Goal: Information Seeking & Learning: Learn about a topic

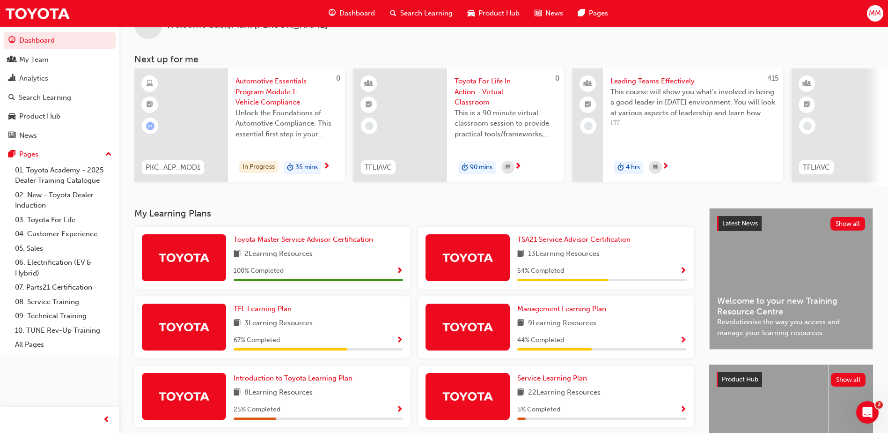
scroll to position [47, 0]
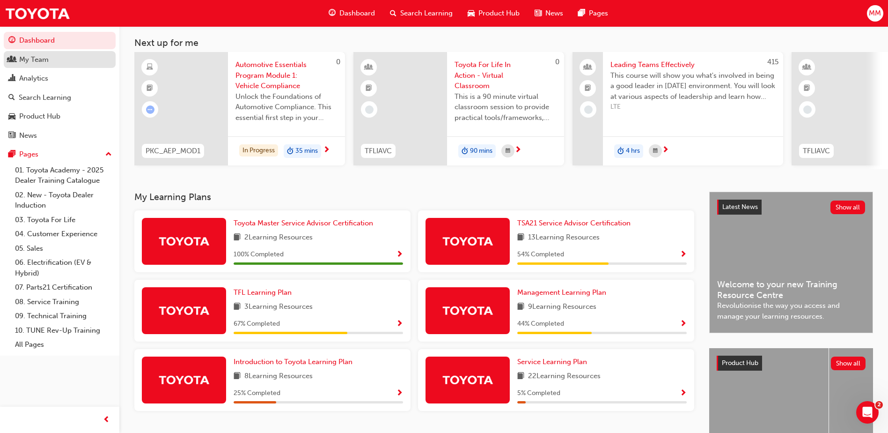
click at [39, 57] on div "My Team" at bounding box center [34, 59] width 30 height 11
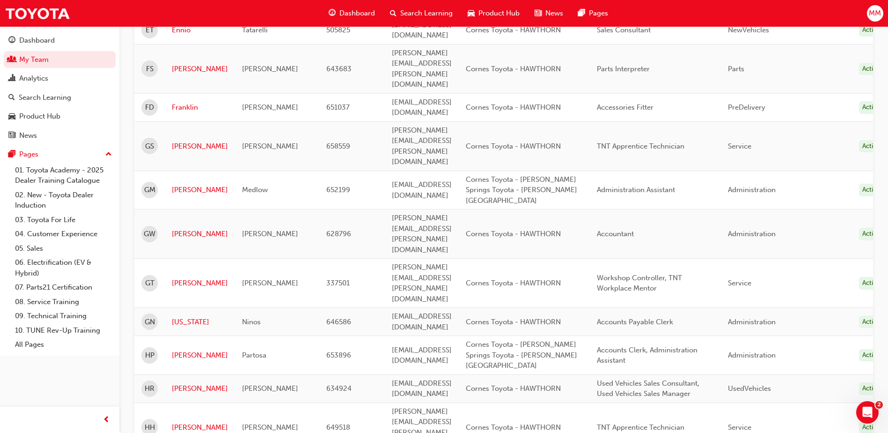
scroll to position [1169, 0]
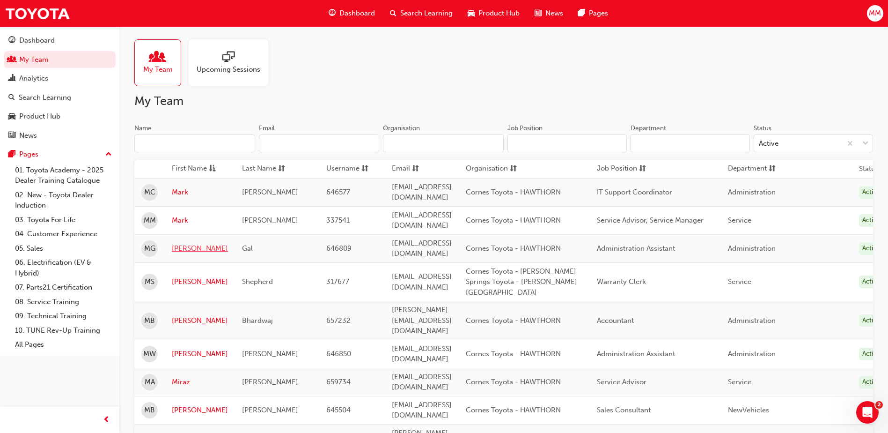
scroll to position [0, 0]
click at [194, 378] on link "Miraz" at bounding box center [200, 383] width 56 height 11
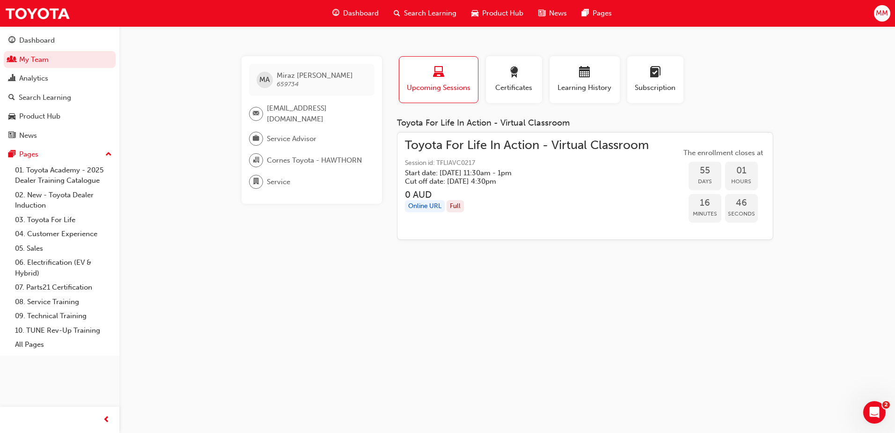
click at [430, 88] on span "Upcoming Sessions" at bounding box center [439, 87] width 65 height 11
click at [19, 95] on div "Search Learning" at bounding box center [45, 97] width 52 height 11
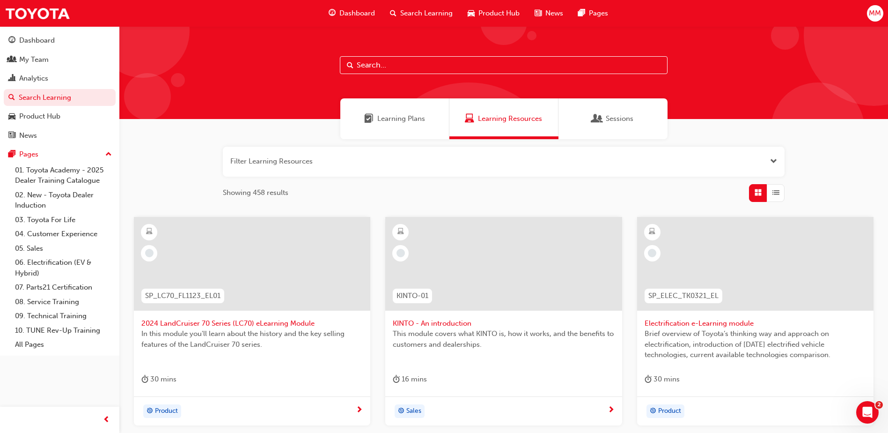
click at [383, 65] on input "text" at bounding box center [504, 65] width 328 height 18
type input "advisor"
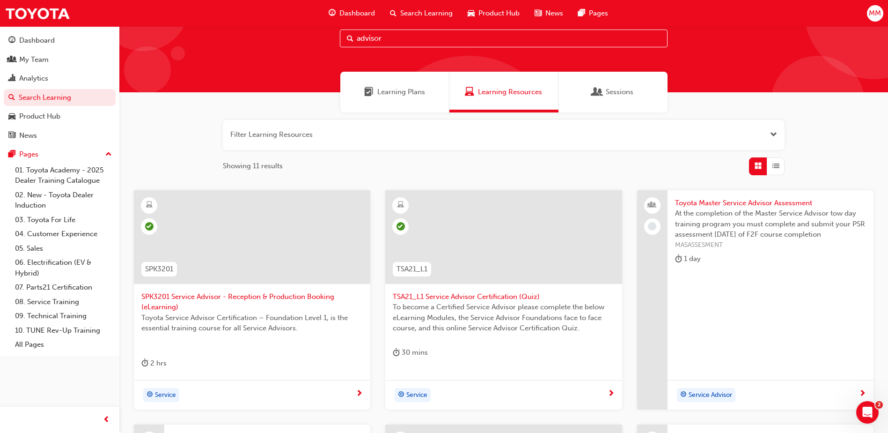
scroll to position [24, 0]
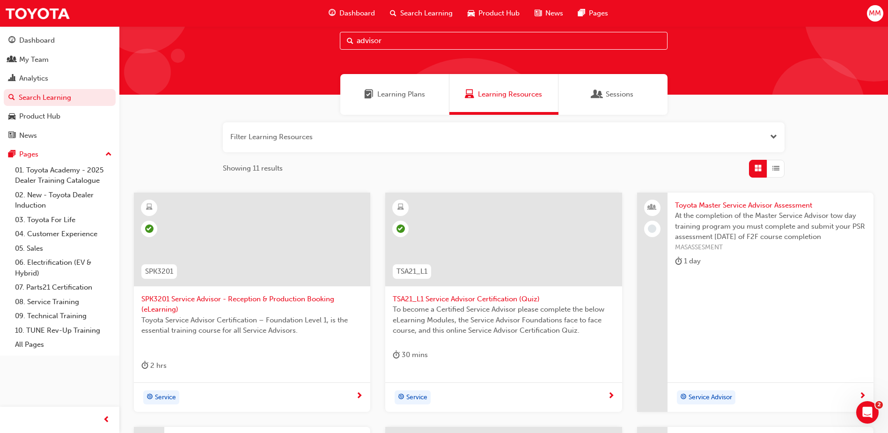
click at [601, 394] on div "Service" at bounding box center [500, 397] width 215 height 14
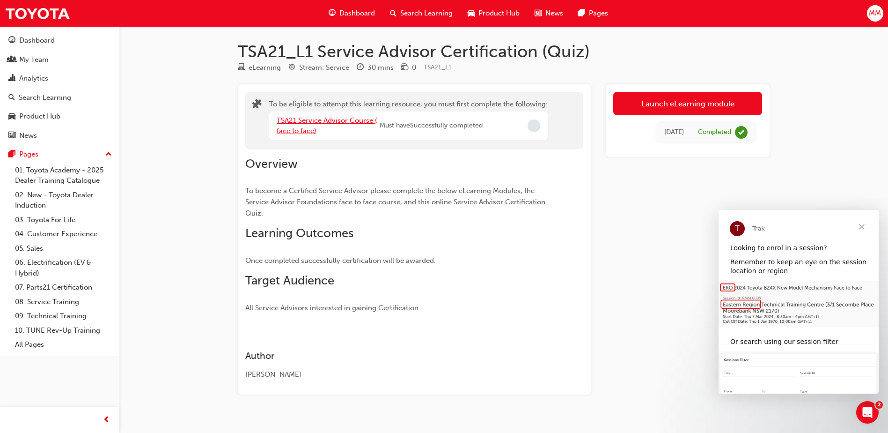
click at [314, 121] on link "TSA21 Service Advisor Course ( face to face)" at bounding box center [327, 125] width 101 height 19
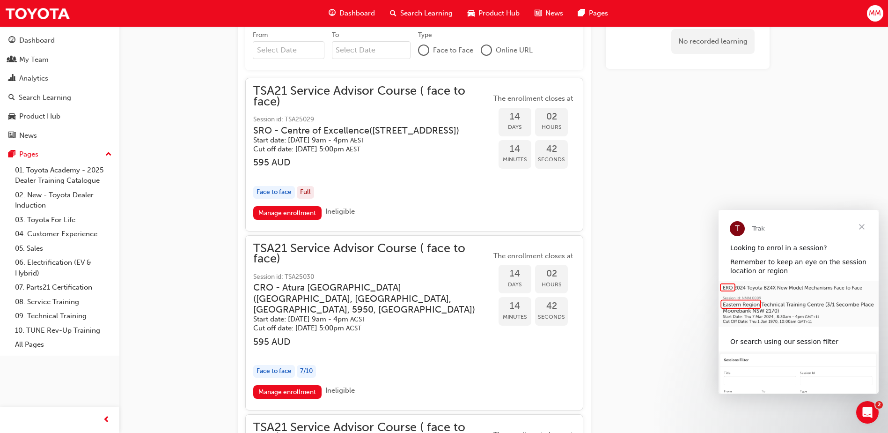
scroll to position [890, 0]
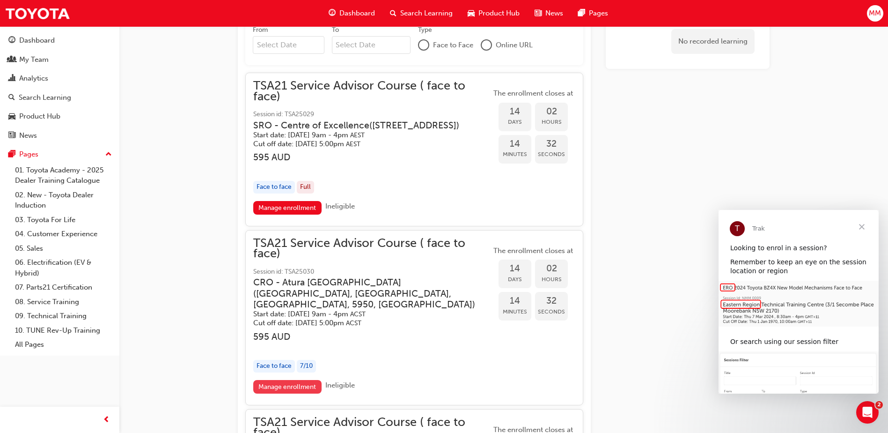
click at [279, 383] on link "Manage enrollment" at bounding box center [287, 387] width 68 height 14
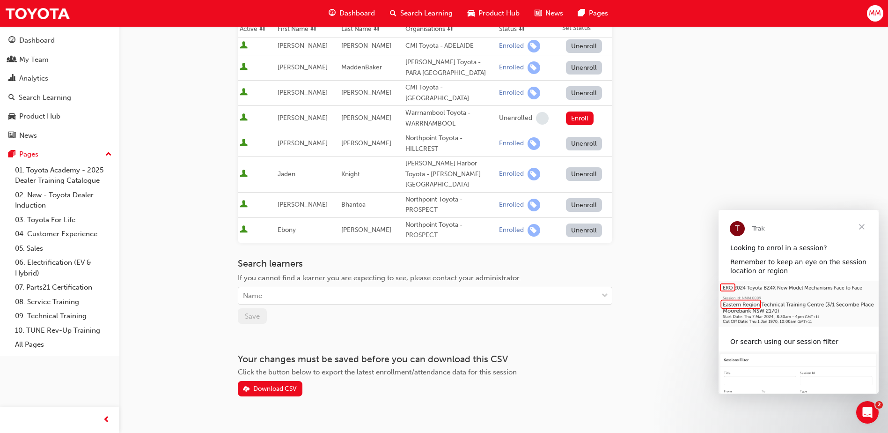
scroll to position [165, 0]
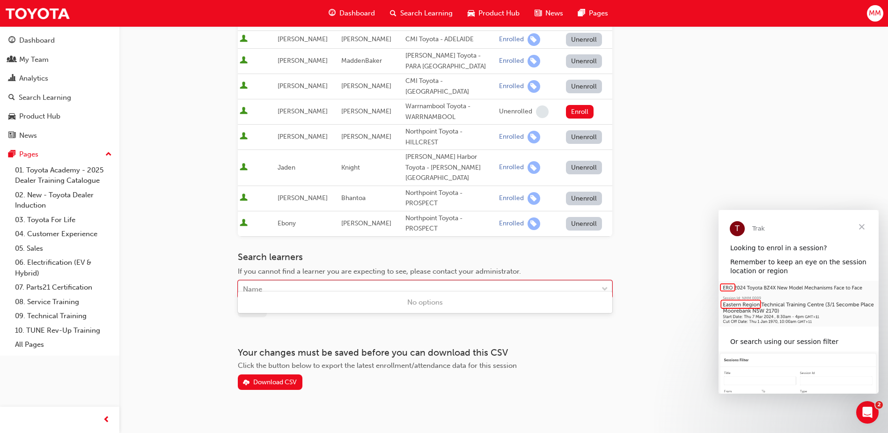
click at [298, 281] on div "Name" at bounding box center [418, 289] width 360 height 16
type input "miraz"
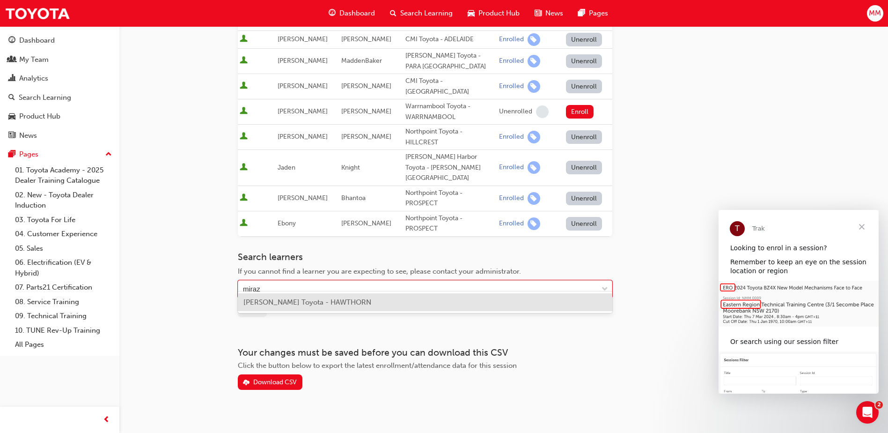
click at [303, 299] on span "Miraz Ahmed - Cornes Toyota - HAWTHORN" at bounding box center [308, 302] width 128 height 8
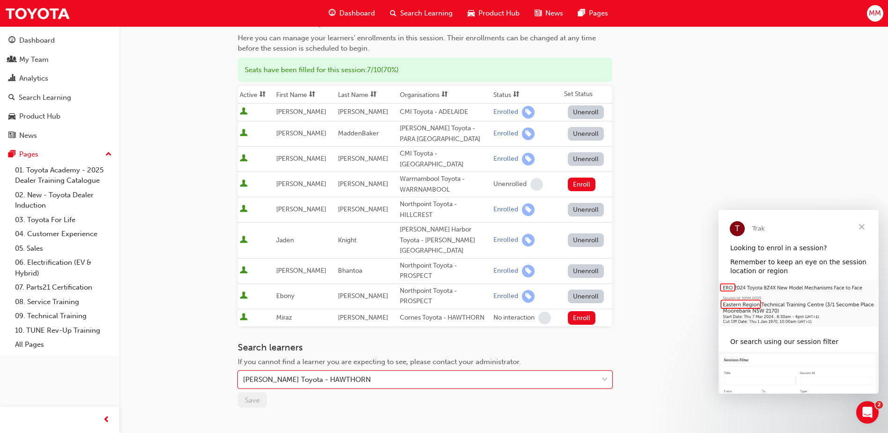
scroll to position [0, 0]
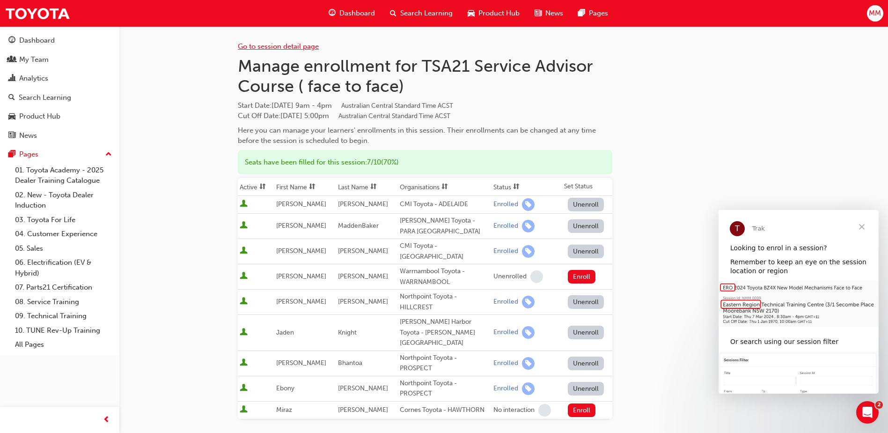
click at [274, 47] on link "Go to session detail page" at bounding box center [278, 46] width 81 height 8
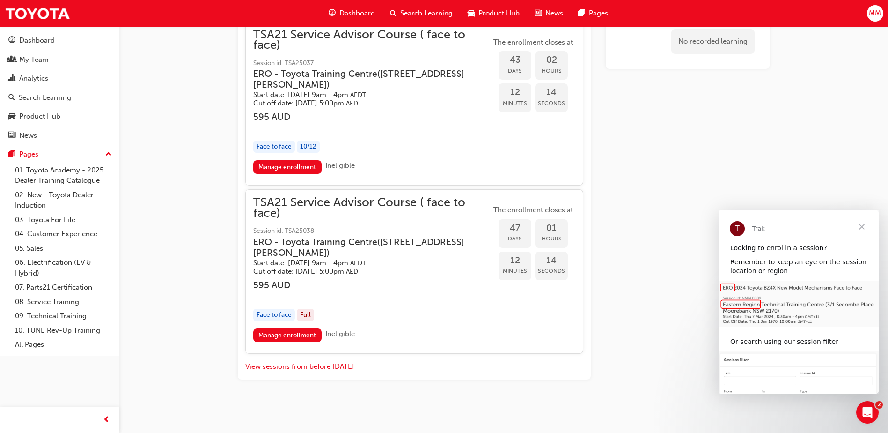
scroll to position [2116, 0]
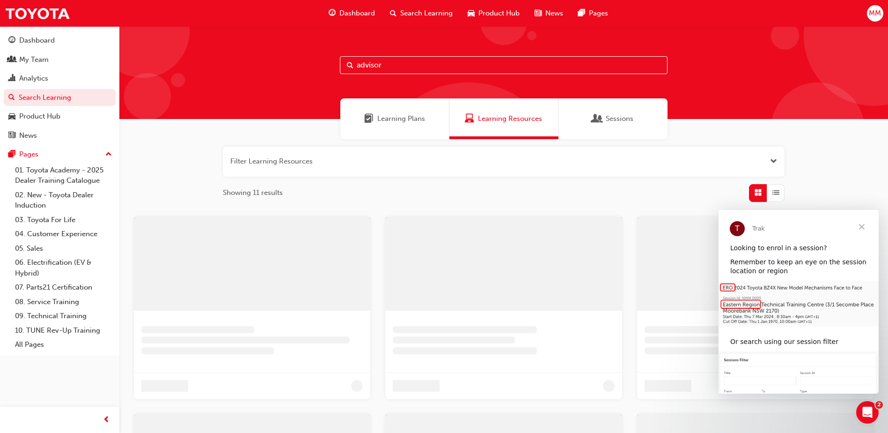
scroll to position [24, 0]
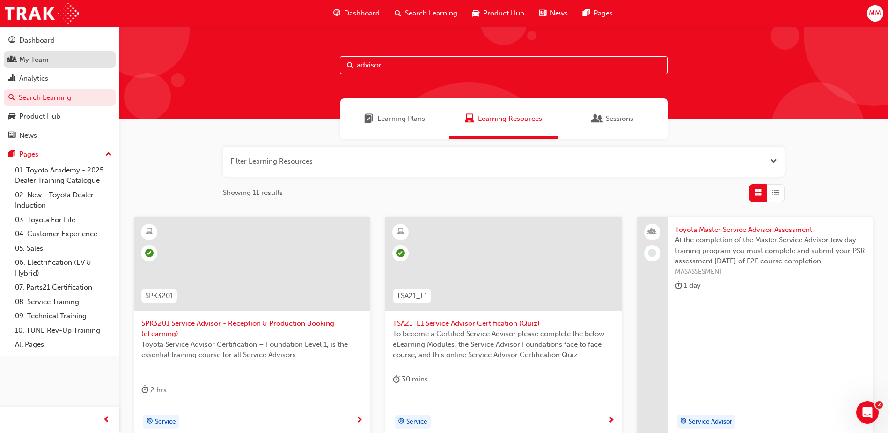
click at [41, 66] on link "My Team" at bounding box center [60, 59] width 112 height 17
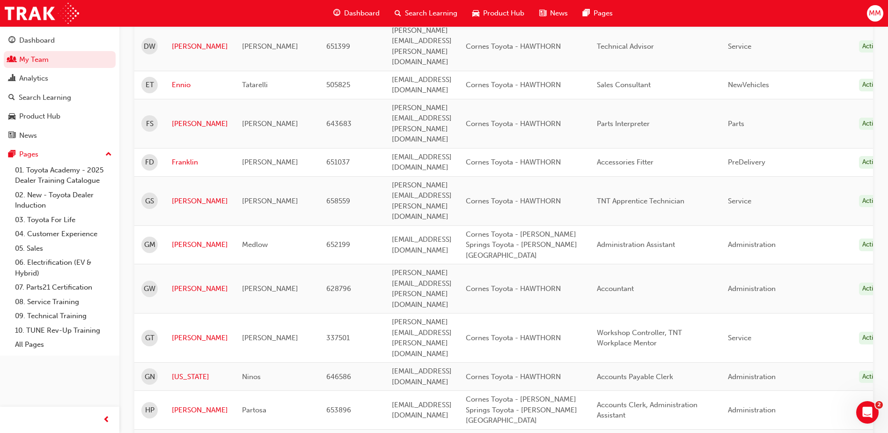
scroll to position [1169, 0]
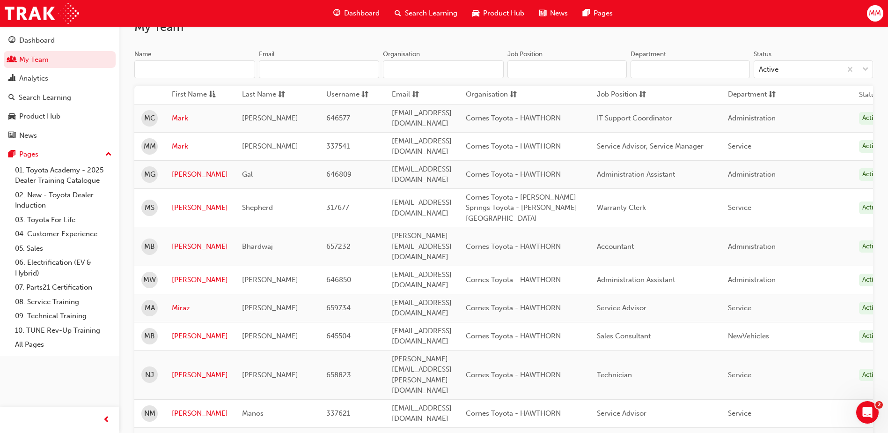
scroll to position [0, 0]
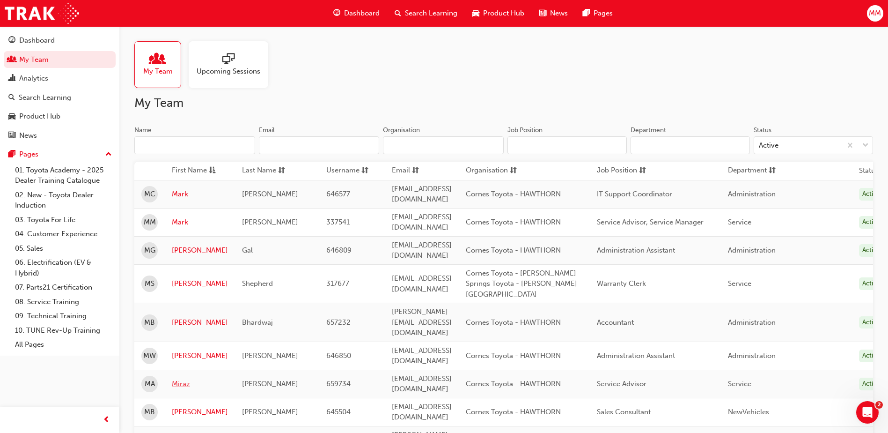
click at [185, 378] on link "Miraz" at bounding box center [200, 383] width 56 height 11
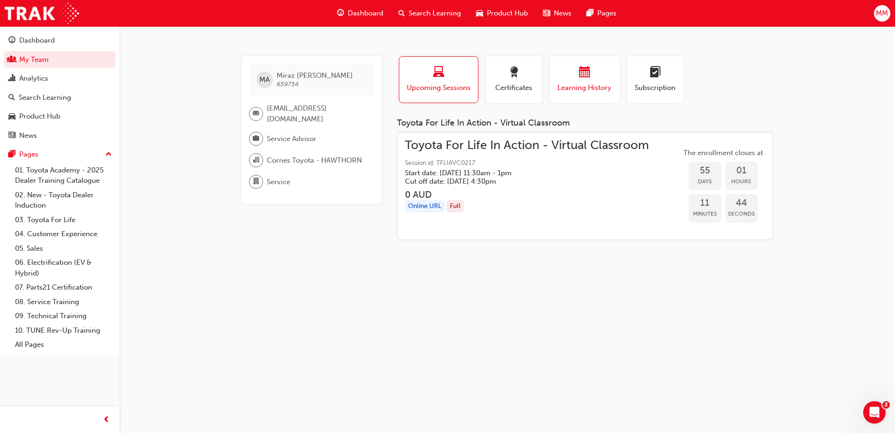
click at [564, 87] on span "Learning History" at bounding box center [585, 87] width 56 height 11
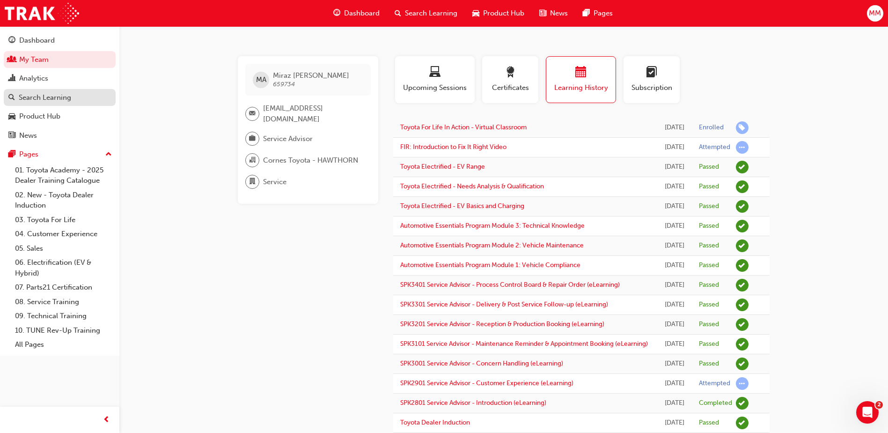
click at [52, 100] on div "Search Learning" at bounding box center [45, 97] width 52 height 11
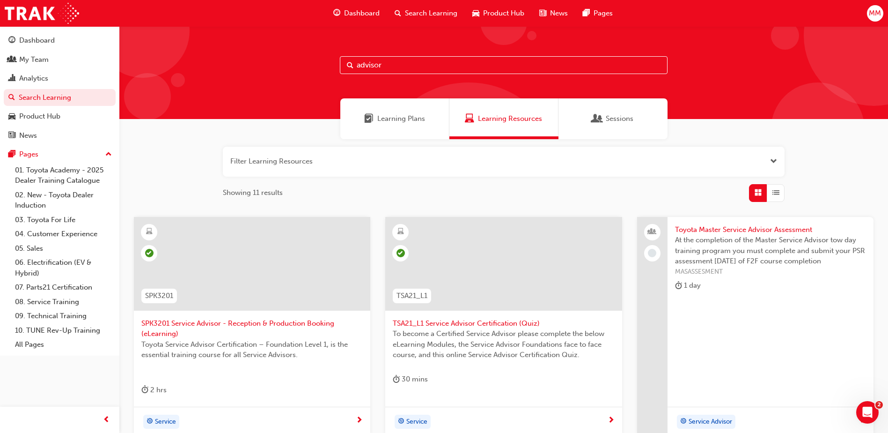
click at [486, 321] on span "TSA21_L1 Service Advisor Certification (Quiz)" at bounding box center [504, 323] width 222 height 11
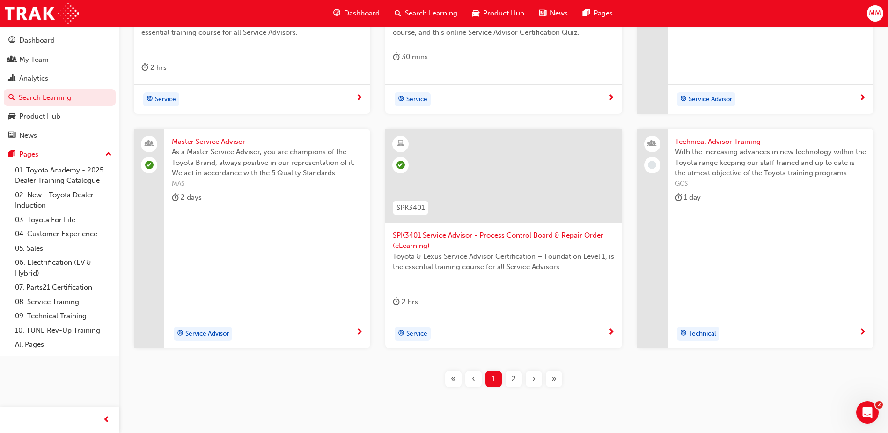
scroll to position [352, 0]
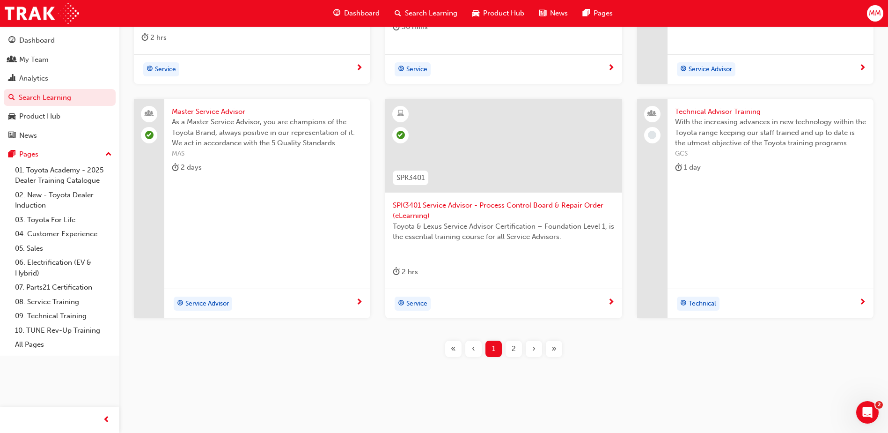
click at [534, 349] on span "›" at bounding box center [534, 348] width 3 height 11
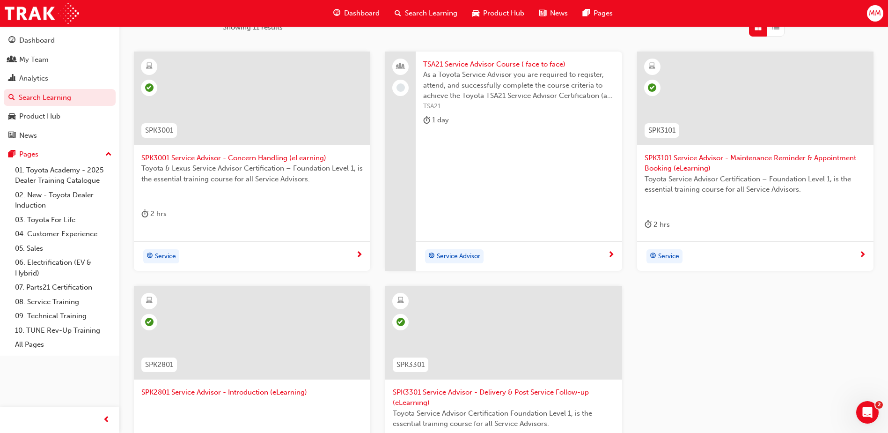
scroll to position [165, 0]
click at [474, 65] on span "TSA21 Service Advisor Course ( face to face)" at bounding box center [518, 64] width 191 height 11
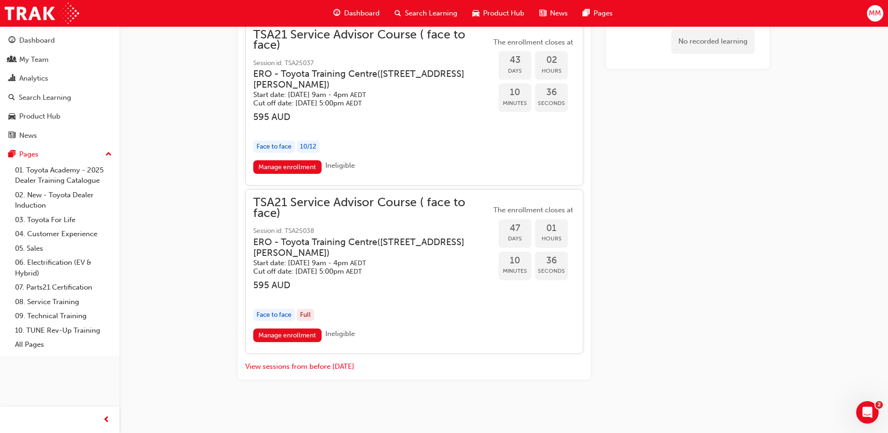
scroll to position [2116, 0]
